Goal: Task Accomplishment & Management: Complete application form

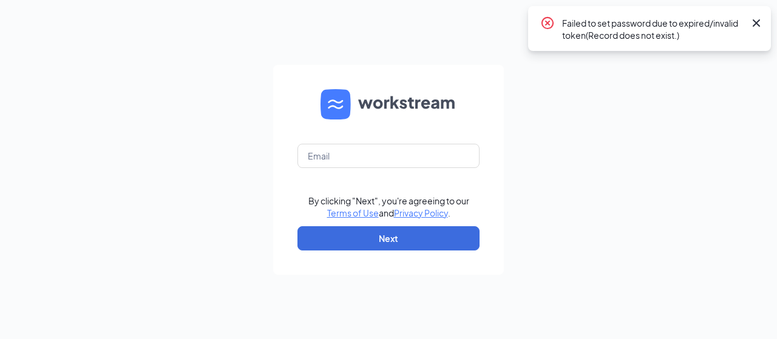
click at [763, 24] on icon "Cross" at bounding box center [756, 23] width 15 height 15
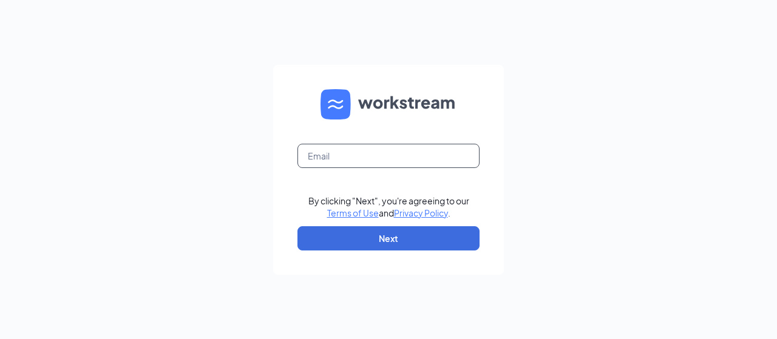
click at [409, 161] on input "text" at bounding box center [389, 156] width 182 height 24
type input "[EMAIL_ADDRESS][DOMAIN_NAME]"
click at [413, 192] on form "[EMAIL_ADDRESS][DOMAIN_NAME] By clicking "Next", you're agreeing to our Terms o…" at bounding box center [388, 170] width 231 height 210
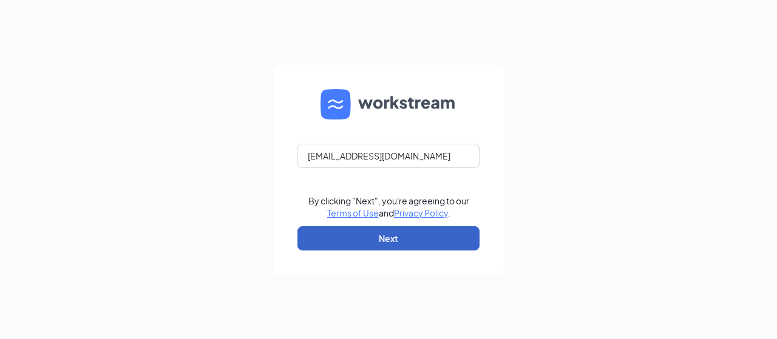
click at [433, 240] on button "Next" at bounding box center [389, 238] width 182 height 24
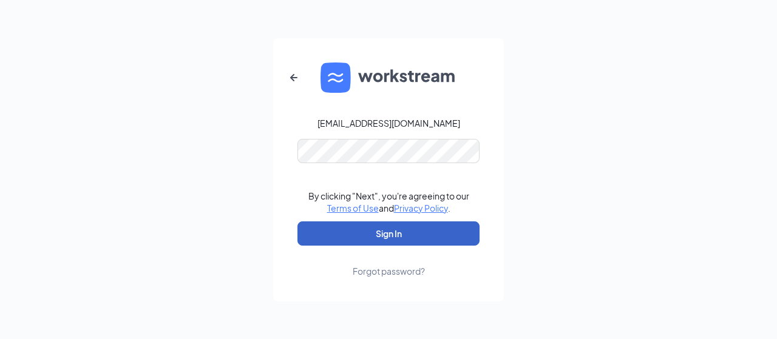
click at [429, 230] on button "Sign In" at bounding box center [389, 234] width 182 height 24
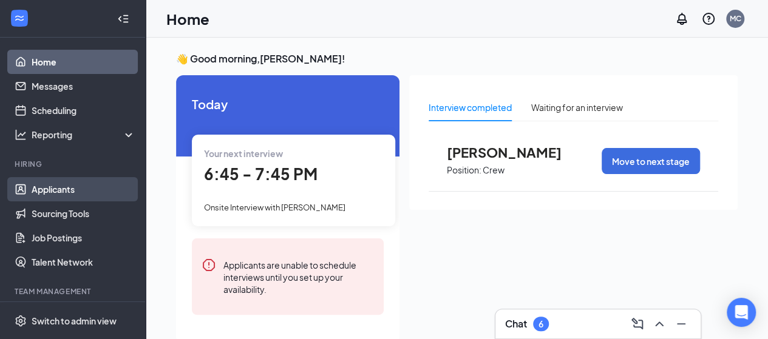
click at [90, 192] on link "Applicants" at bounding box center [84, 189] width 104 height 24
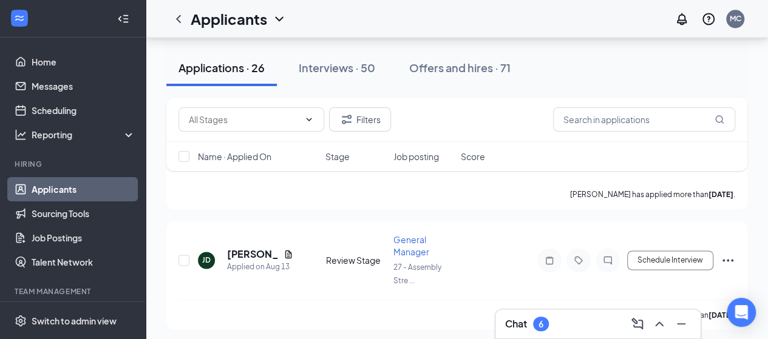
scroll to position [529, 0]
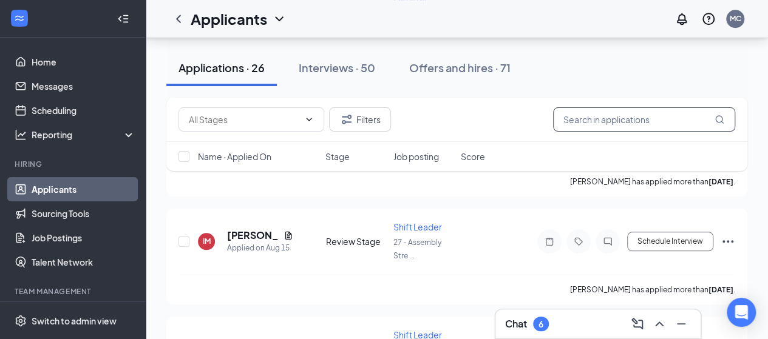
click at [607, 120] on input "text" at bounding box center [644, 119] width 182 height 24
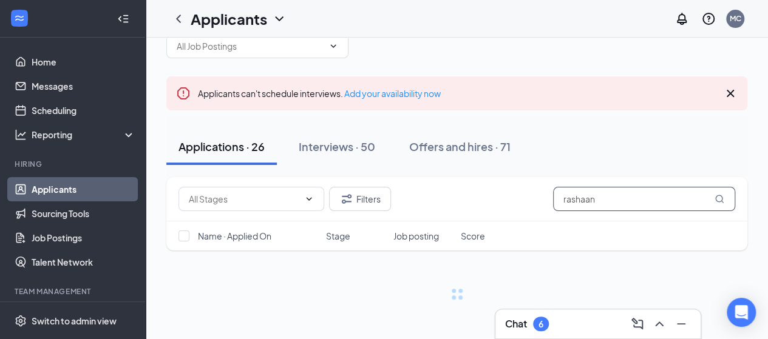
scroll to position [30, 0]
type input "rashaan"
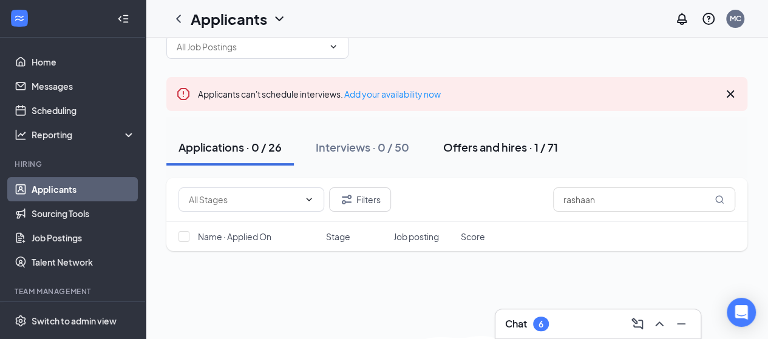
click at [508, 155] on button "Offers and hires · 1 / 71" at bounding box center [500, 147] width 139 height 36
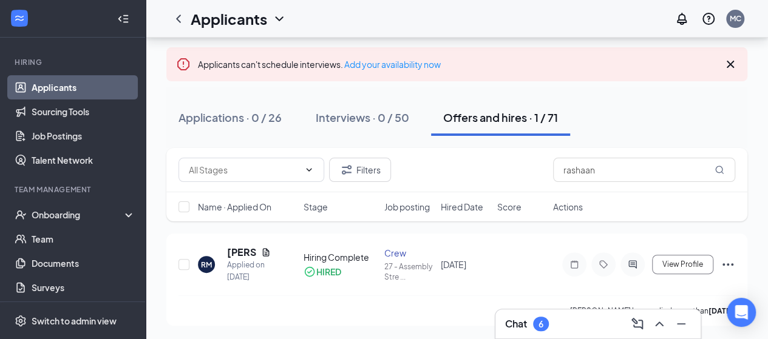
scroll to position [104, 0]
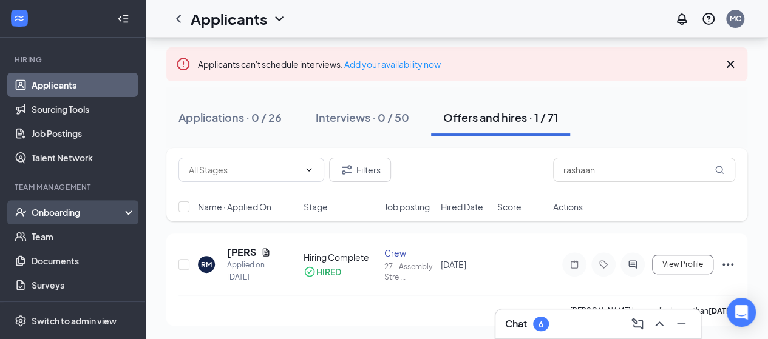
click at [94, 213] on div "Onboarding" at bounding box center [79, 212] width 94 height 12
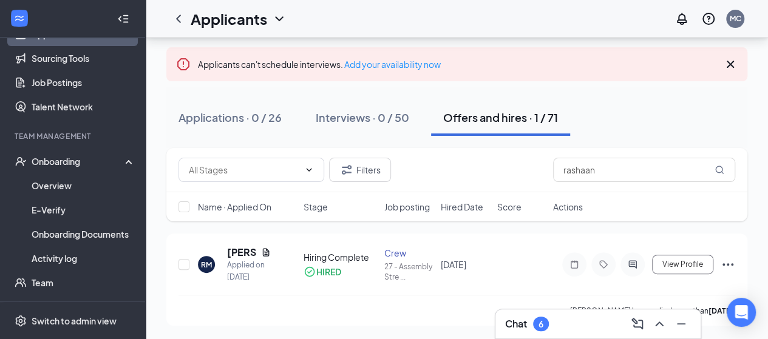
scroll to position [171, 0]
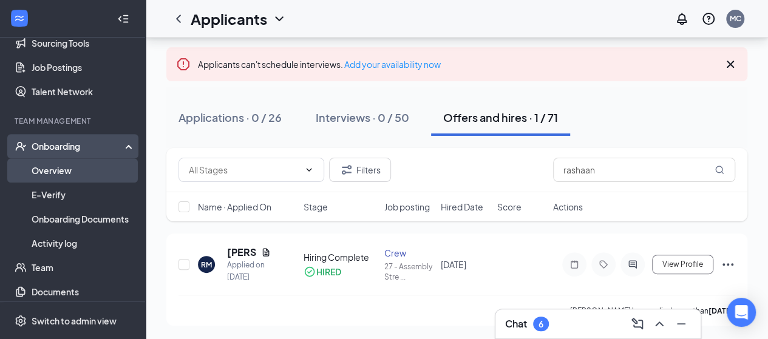
click at [83, 170] on link "Overview" at bounding box center [84, 170] width 104 height 24
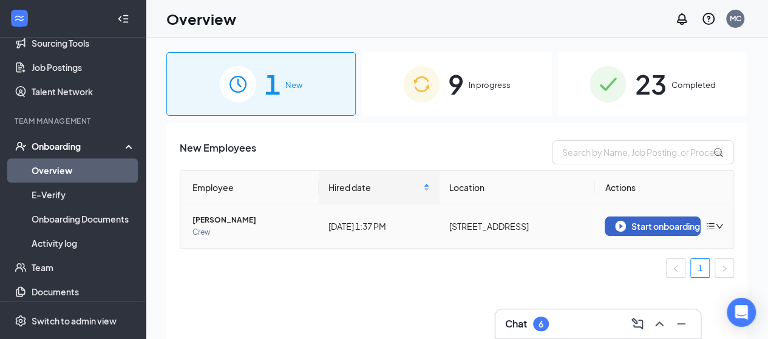
click at [662, 223] on div "Start onboarding" at bounding box center [652, 226] width 75 height 11
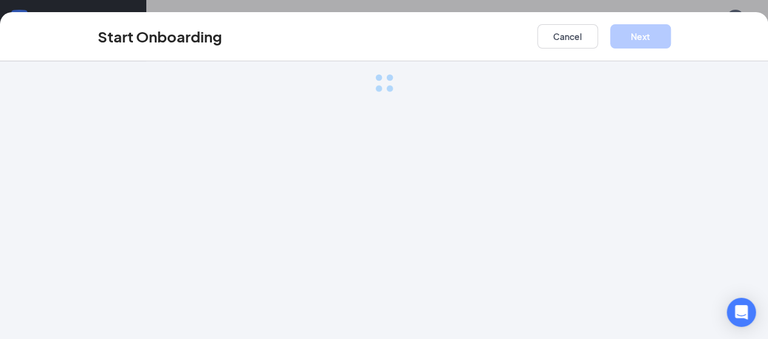
click at [662, 223] on div "Loading..." at bounding box center [384, 200] width 768 height 278
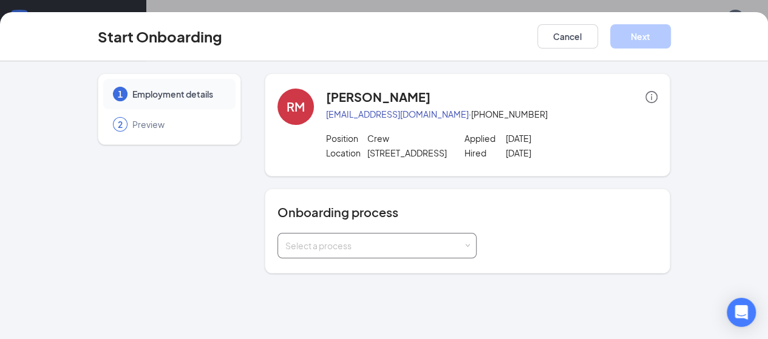
click at [440, 246] on div "Select a process" at bounding box center [376, 246] width 199 height 26
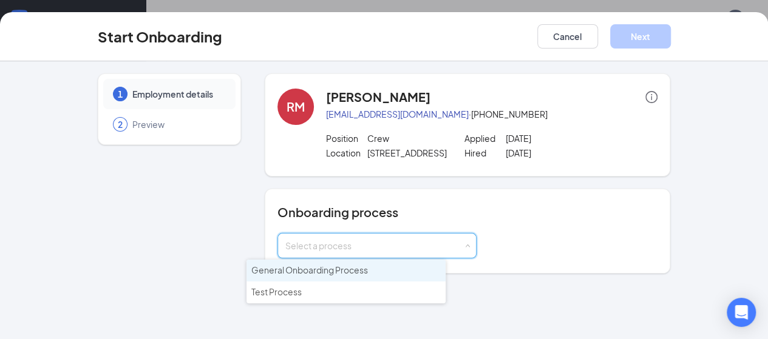
click at [372, 268] on li "General Onboarding Process" at bounding box center [346, 271] width 199 height 22
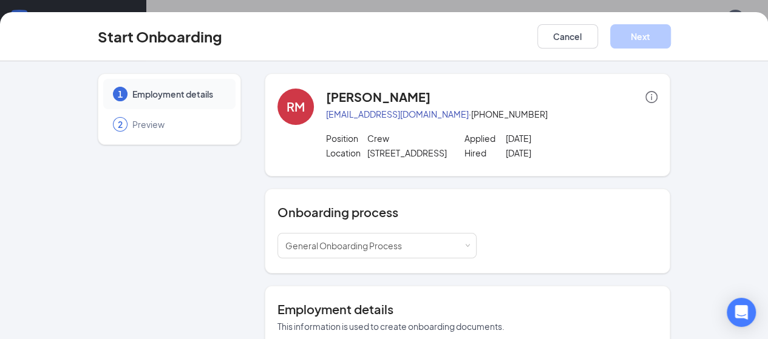
click at [695, 192] on div "1 Employment details 2 Preview RM Rashaan Mitchell rashaanmitchell3@gmail.com ·…" at bounding box center [384, 322] width 622 height 499
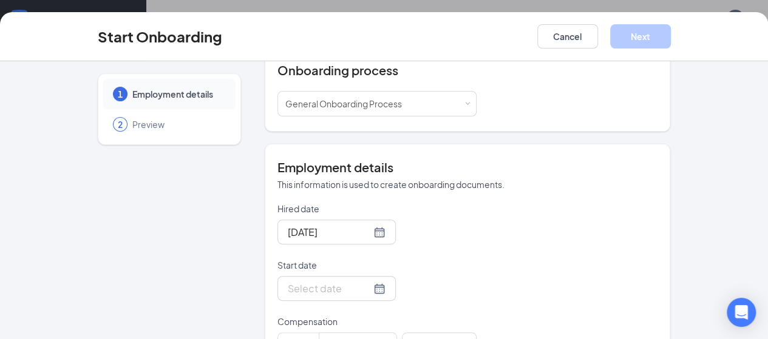
scroll to position [163, 0]
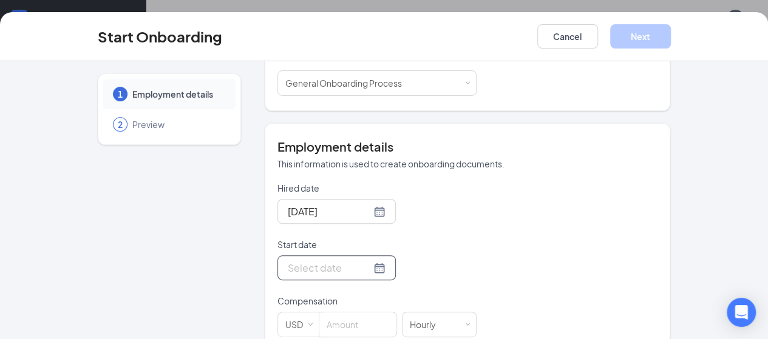
click at [338, 271] on div at bounding box center [337, 267] width 98 height 15
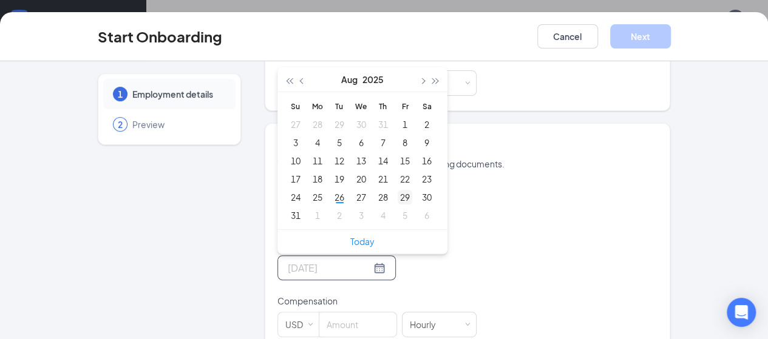
type input "Aug 29, 2025"
click at [398, 199] on div "29" at bounding box center [405, 197] width 15 height 15
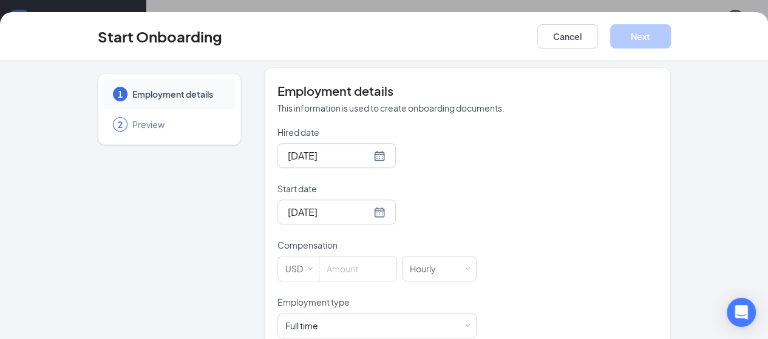
scroll to position [243, 0]
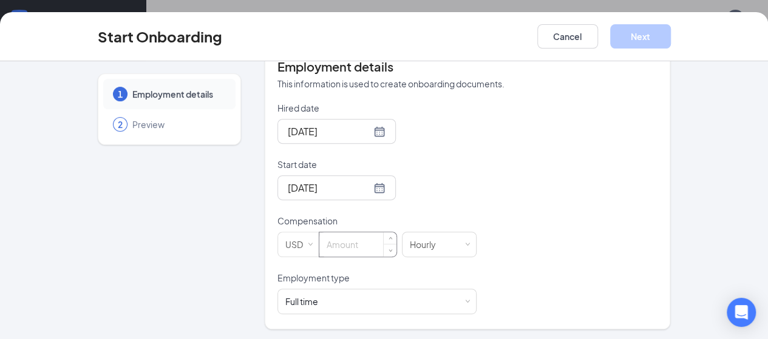
click at [330, 245] on input at bounding box center [357, 245] width 77 height 24
type input "1"
type input "11.5"
click at [434, 296] on div "Full time Works 30+ hours per week and is reasonably expected to work" at bounding box center [376, 302] width 183 height 24
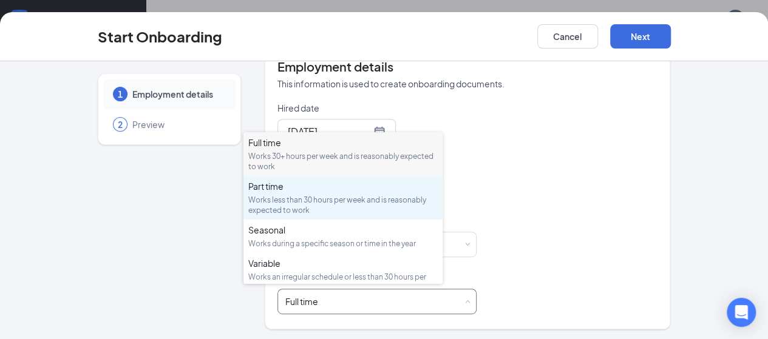
click at [341, 197] on div "Works less than 30 hours per week and is reasonably expected to work" at bounding box center [342, 205] width 189 height 21
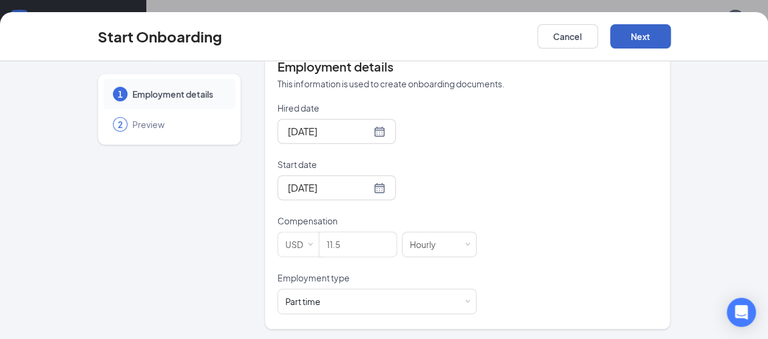
click at [671, 39] on button "Next" at bounding box center [640, 36] width 61 height 24
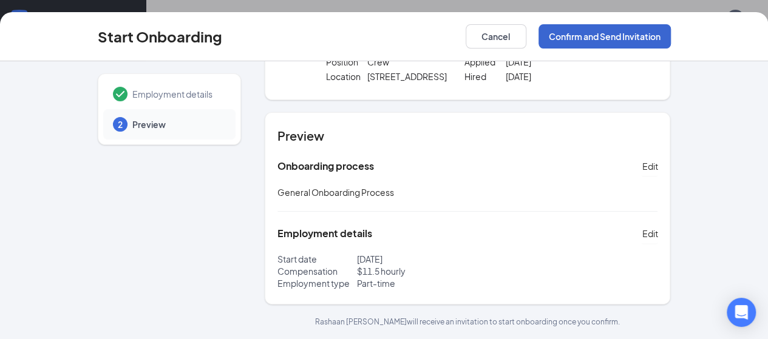
scroll to position [75, 0]
click at [671, 39] on button "Confirm and Send Invitation" at bounding box center [605, 36] width 132 height 24
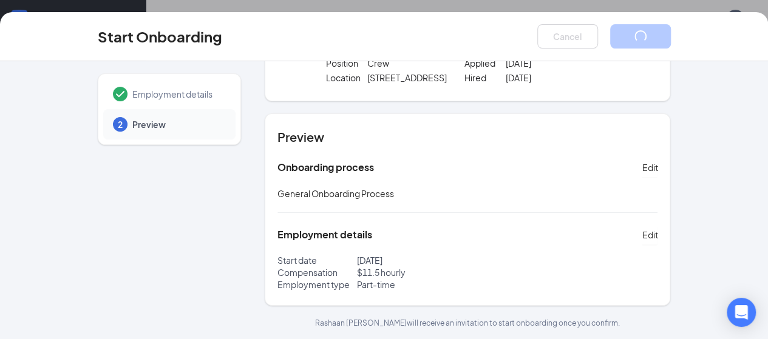
scroll to position [0, 0]
